Goal: Navigation & Orientation: Find specific page/section

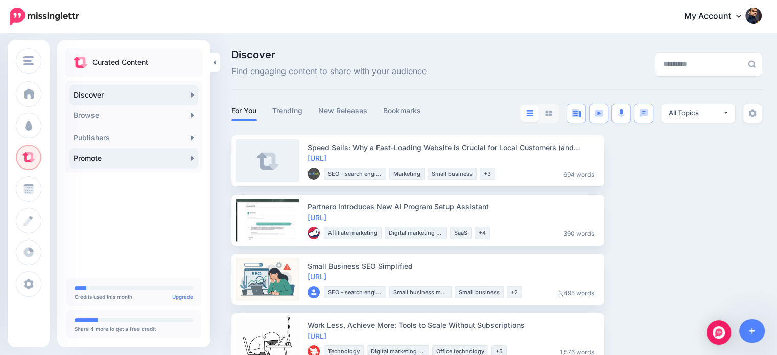
click at [125, 155] on link "Promote" at bounding box center [134, 158] width 129 height 20
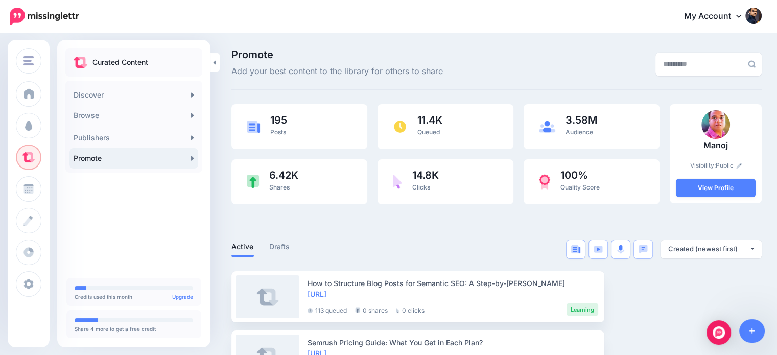
click at [777, 48] on html "My Account Dashboard My Account Billing Logout" at bounding box center [388, 177] width 777 height 355
